Goal: Contribute content

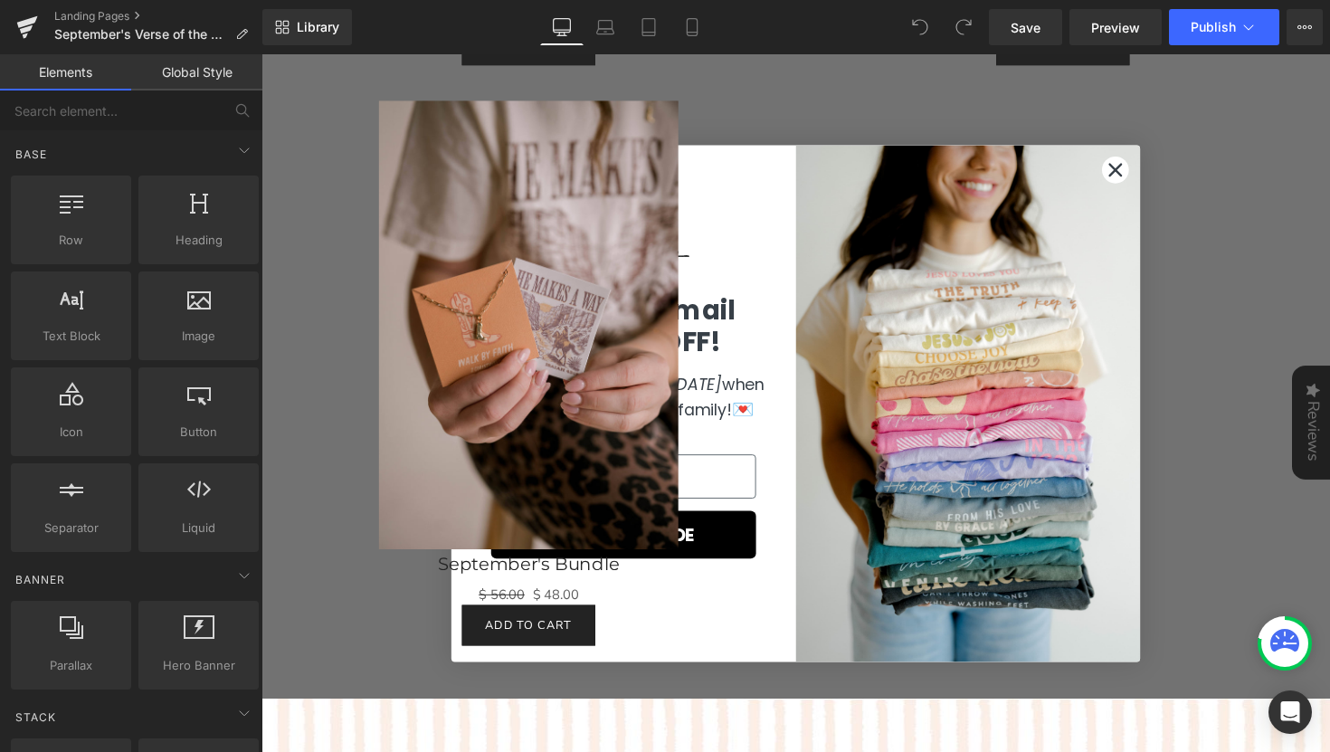
scroll to position [3221, 0]
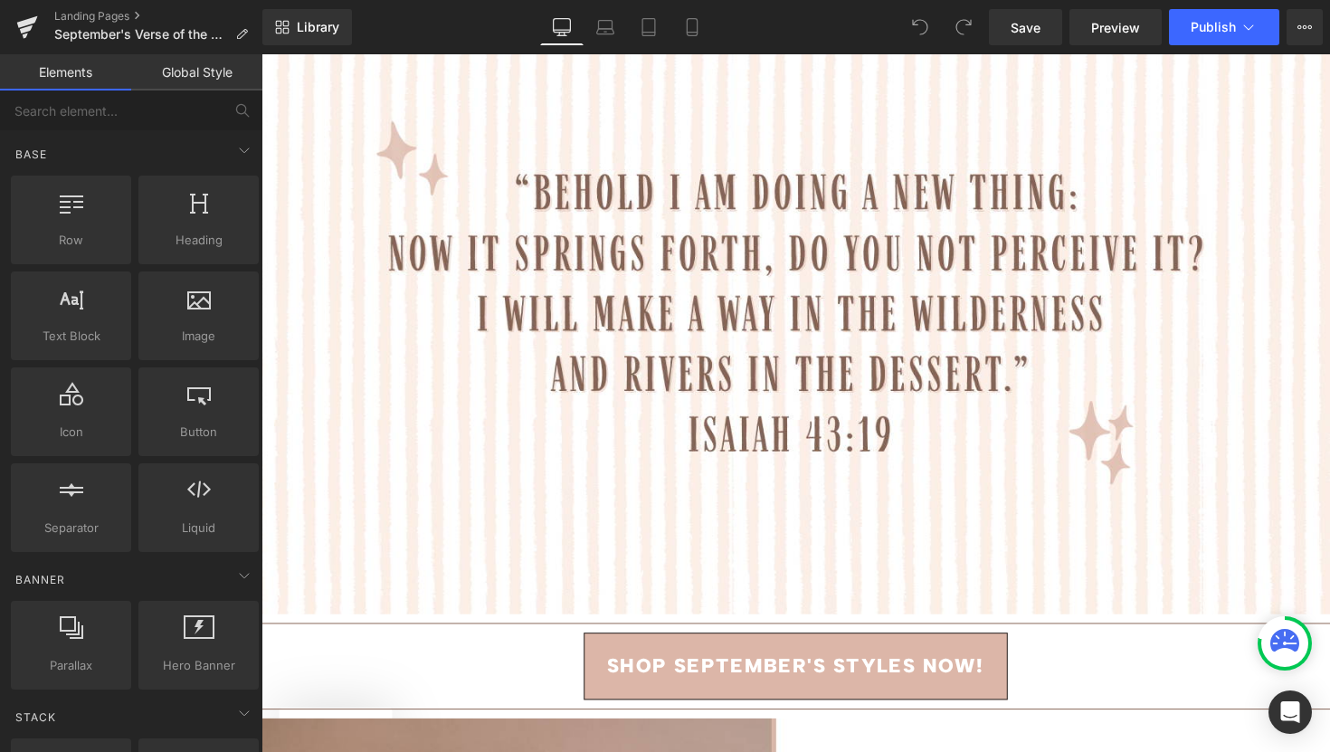
scroll to position [3936, 0]
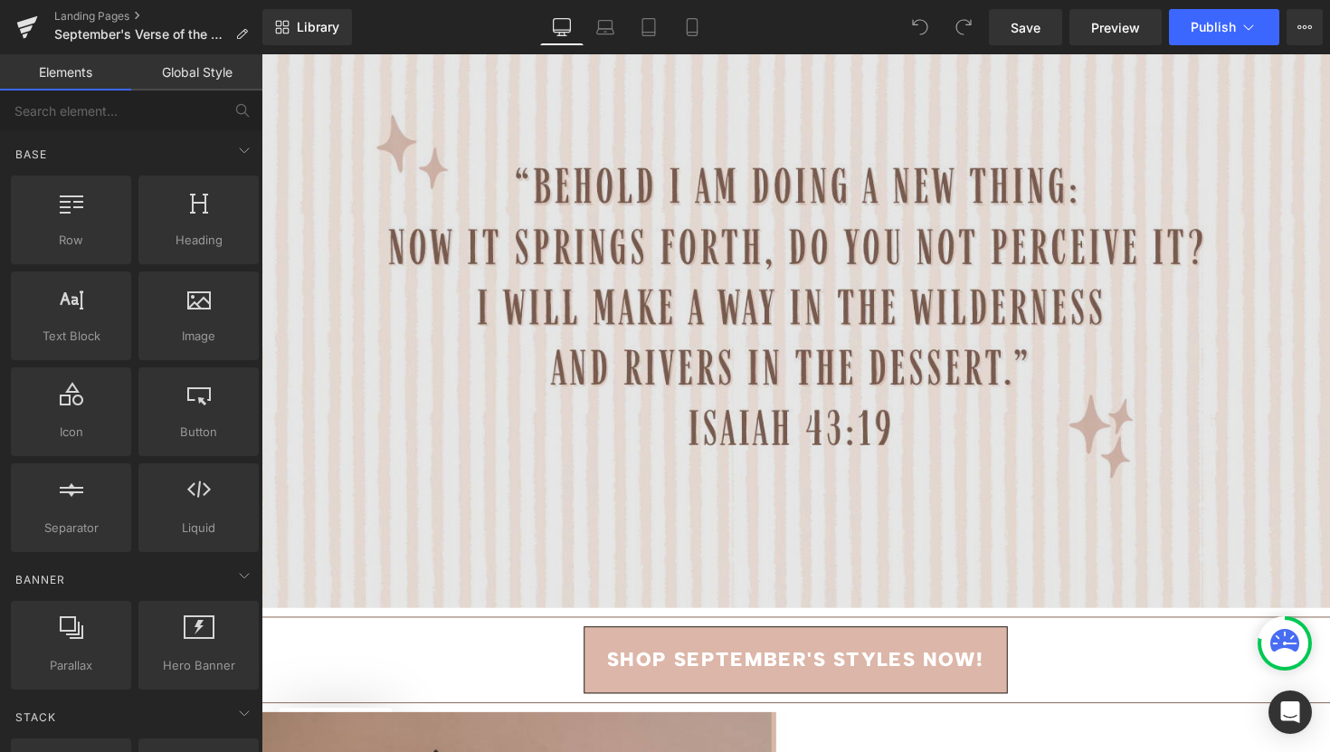
click at [850, 442] on img at bounding box center [808, 312] width 1095 height 615
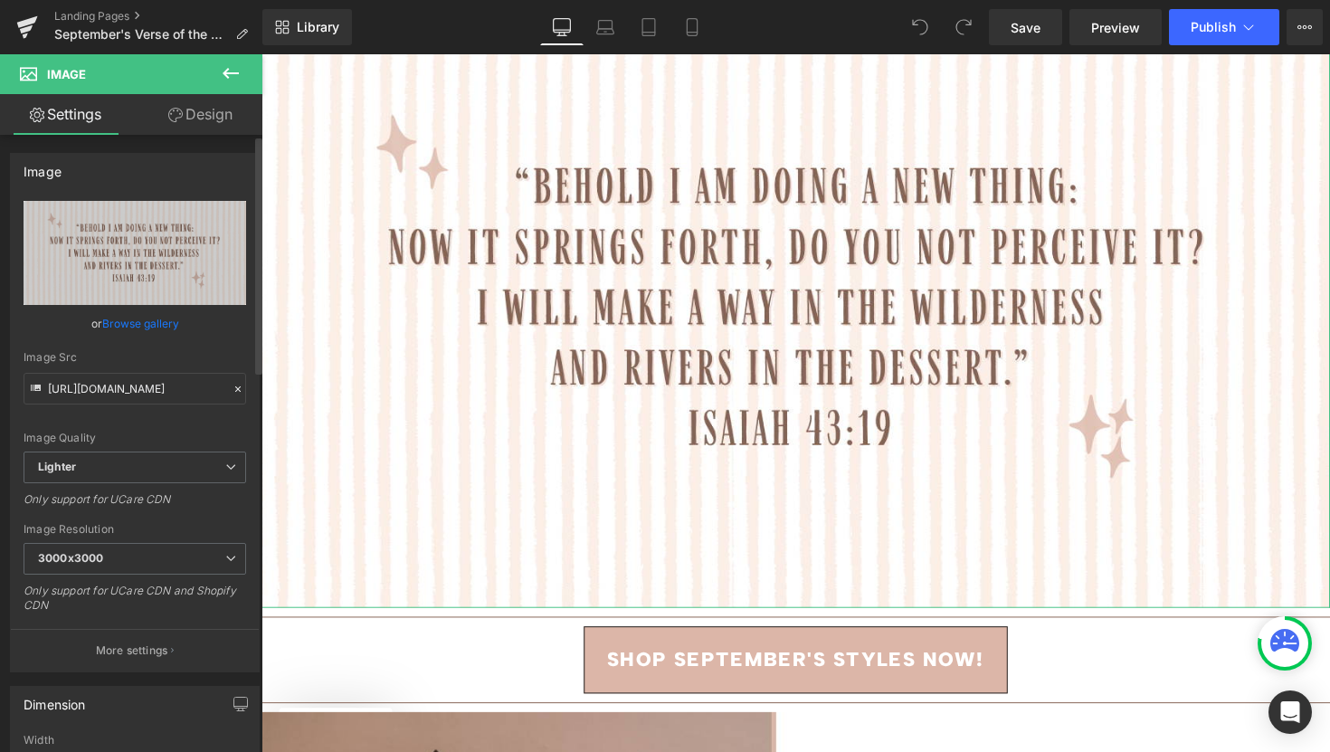
click at [137, 321] on link "Browse gallery" at bounding box center [140, 324] width 77 height 32
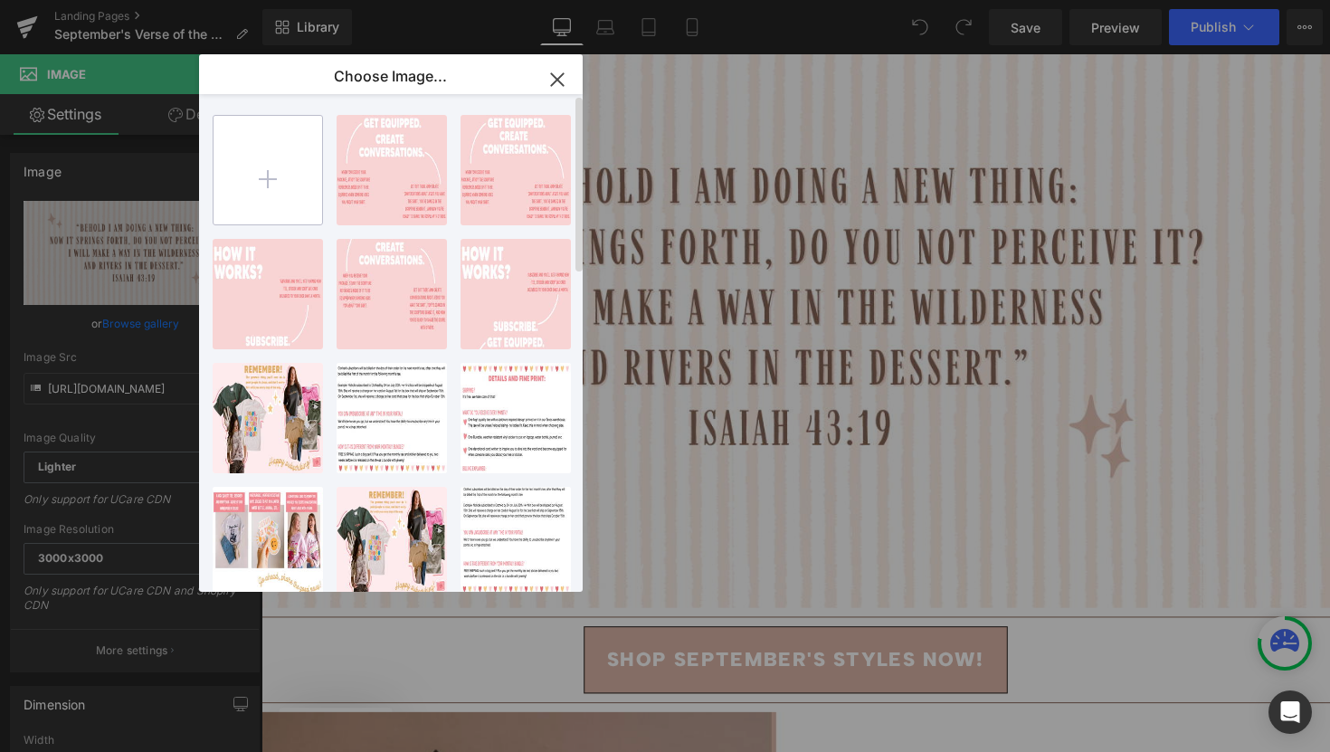
click at [272, 188] on input "file" at bounding box center [268, 170] width 109 height 109
type input "C:\fakepath\September Bundle Website Pages.png"
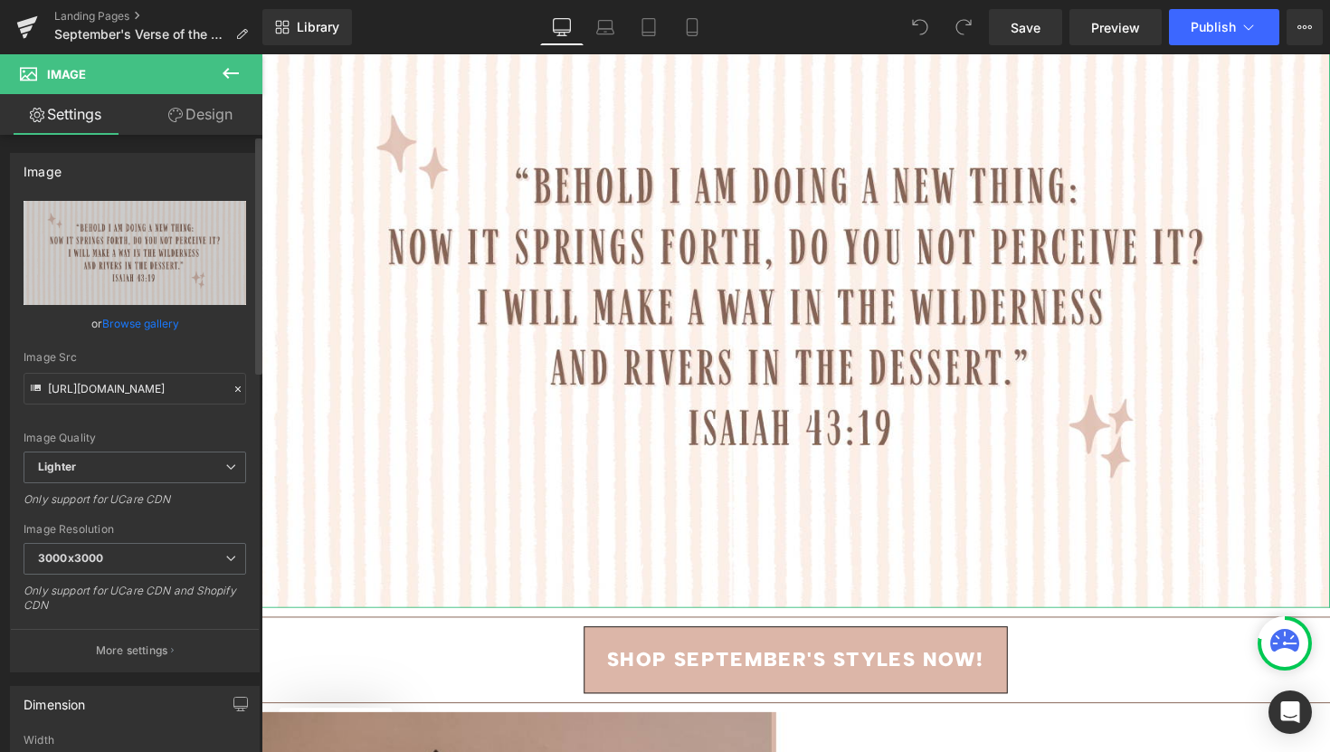
click at [139, 324] on link "Browse gallery" at bounding box center [140, 324] width 77 height 32
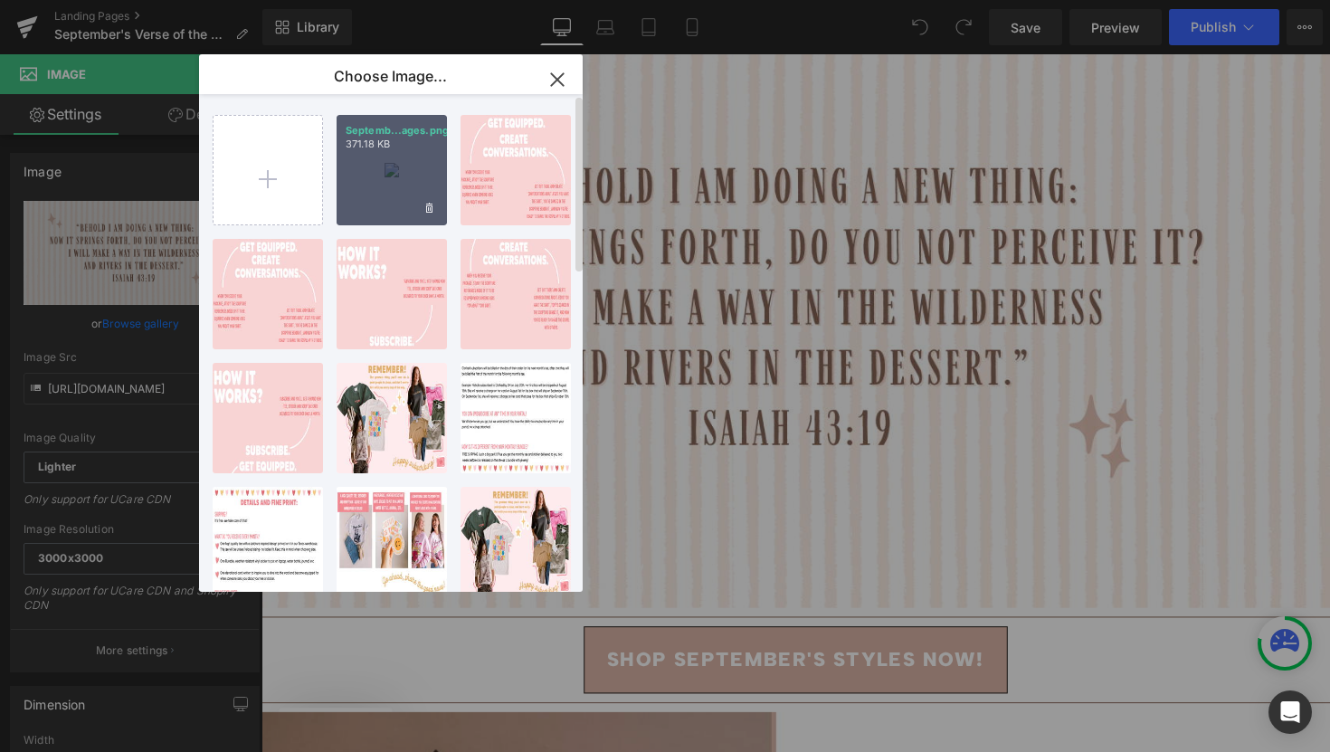
click at [384, 180] on div "Septemb...ages.png 371.18 KB" at bounding box center [392, 170] width 110 height 110
type input "[URL][DOMAIN_NAME]"
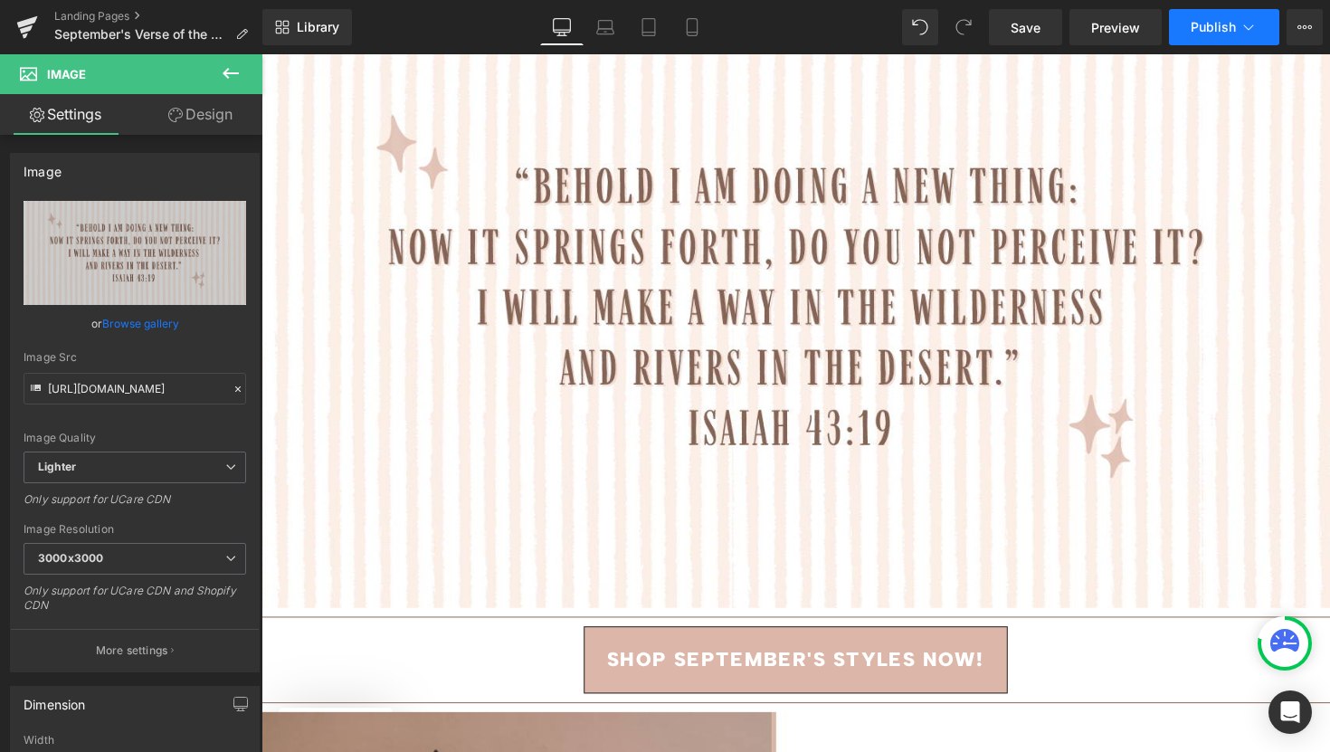
click at [1225, 24] on span "Publish" at bounding box center [1213, 27] width 45 height 14
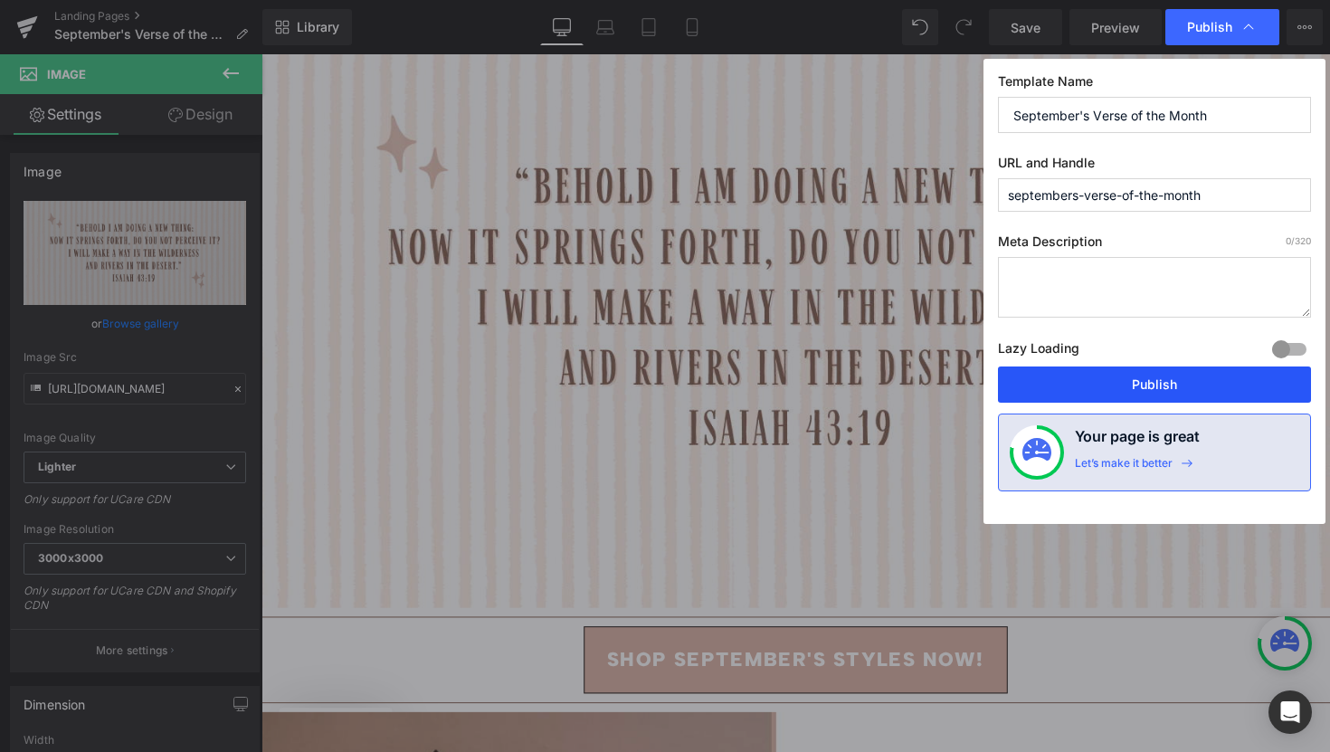
click at [1126, 382] on button "Publish" at bounding box center [1154, 384] width 313 height 36
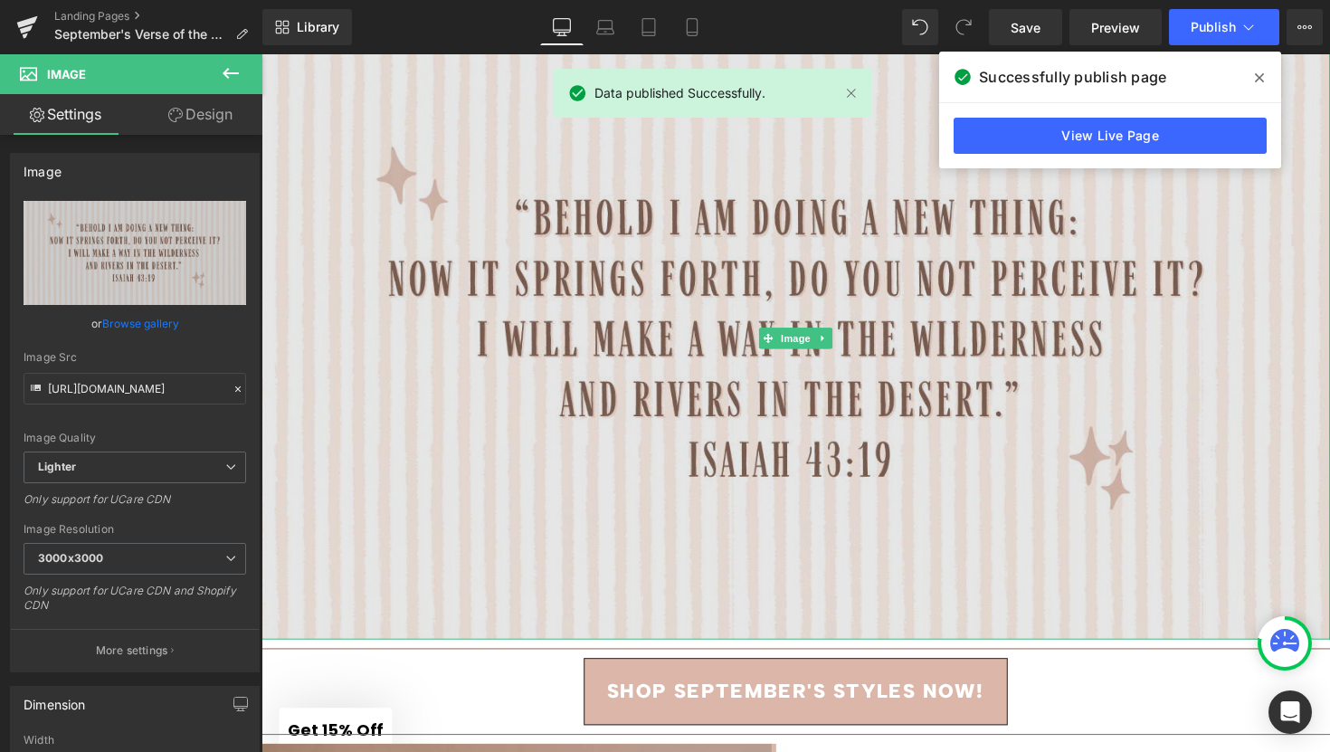
scroll to position [3898, 0]
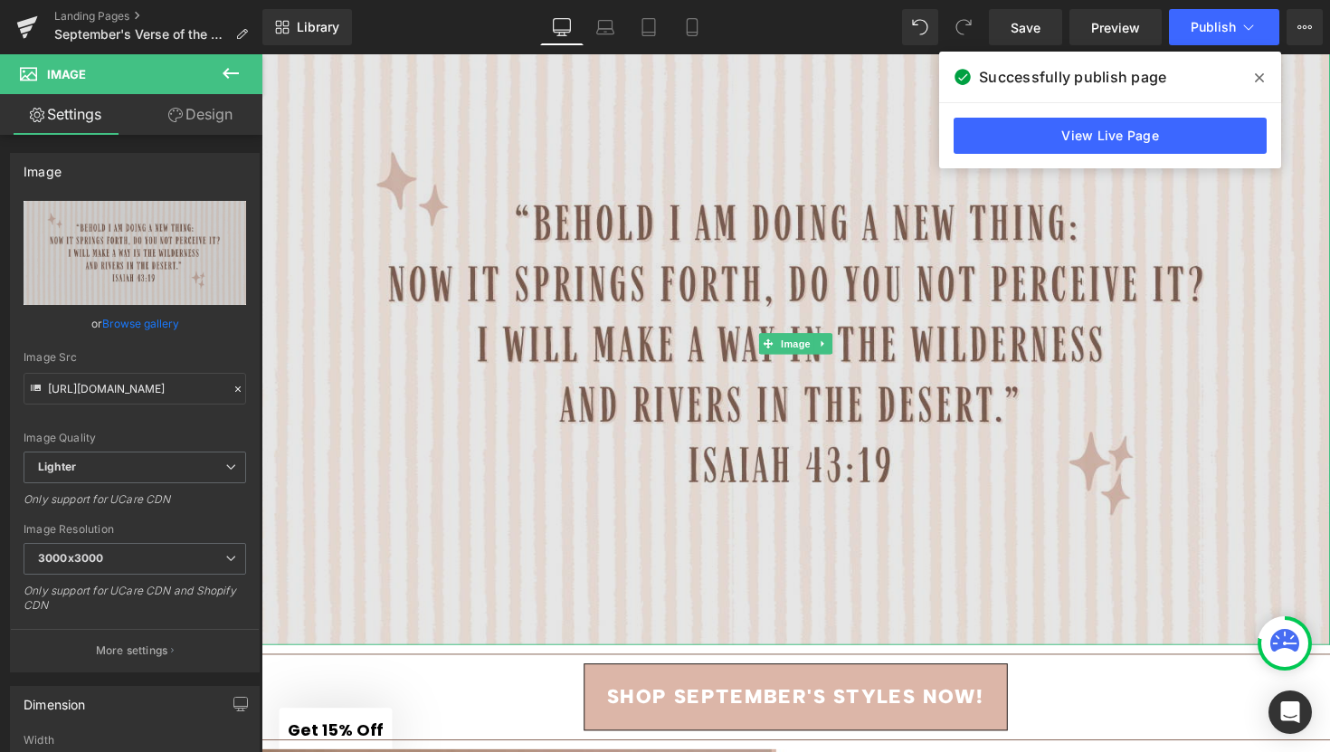
click at [999, 393] on img at bounding box center [808, 350] width 1095 height 615
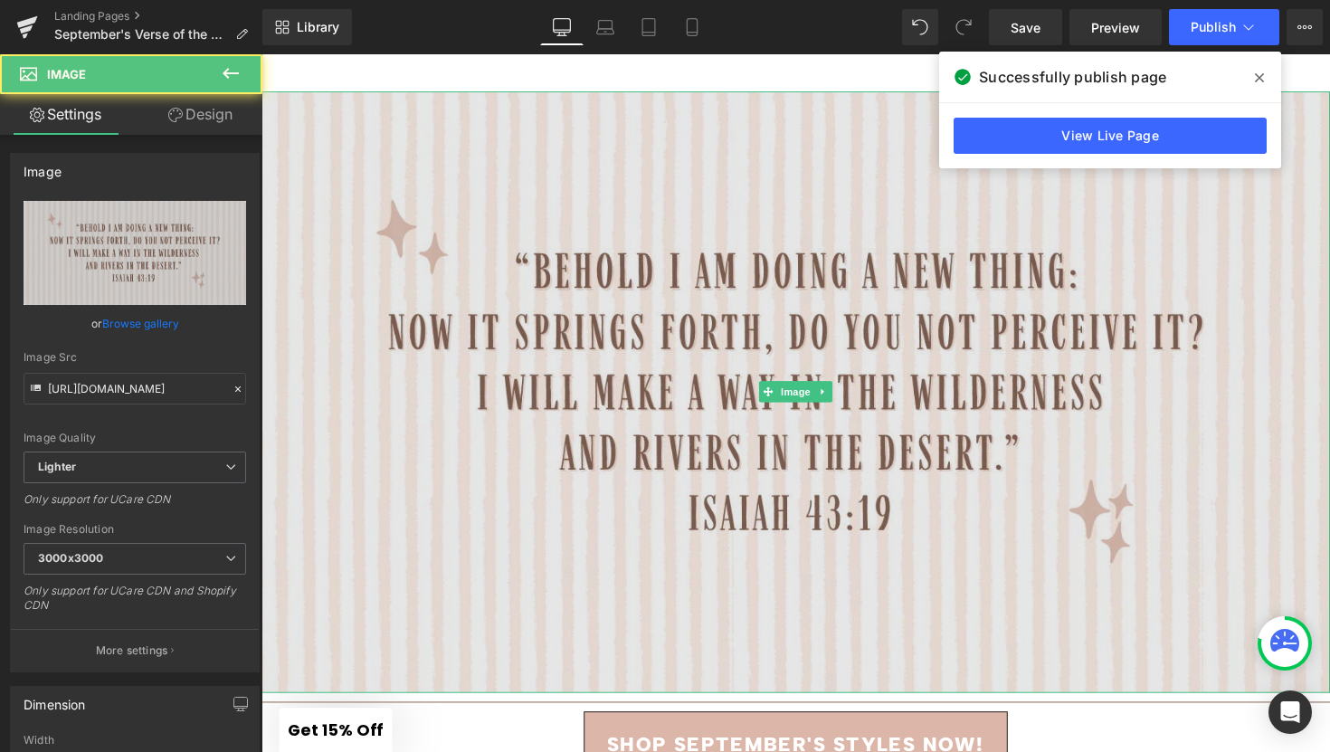
scroll to position [3792, 0]
